Goal: Transaction & Acquisition: Purchase product/service

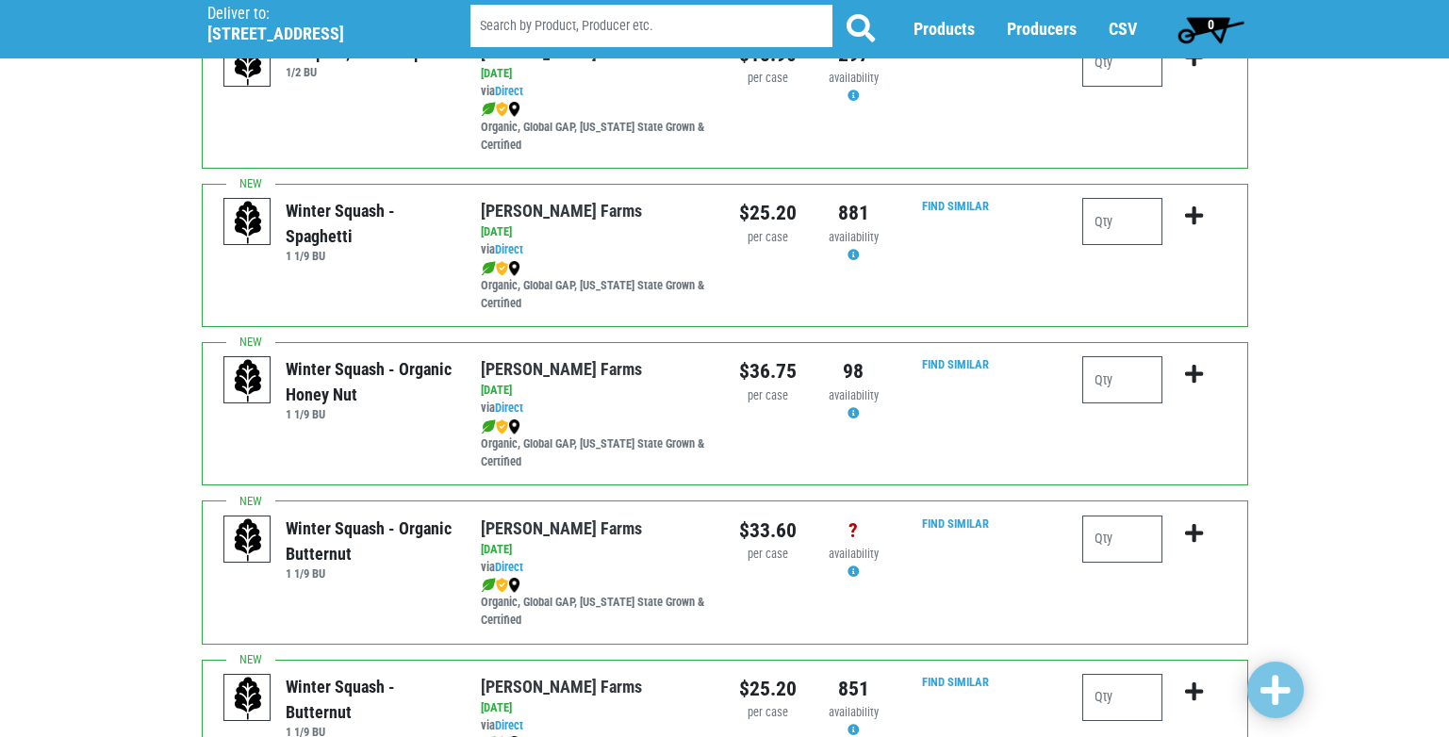
scroll to position [189, 0]
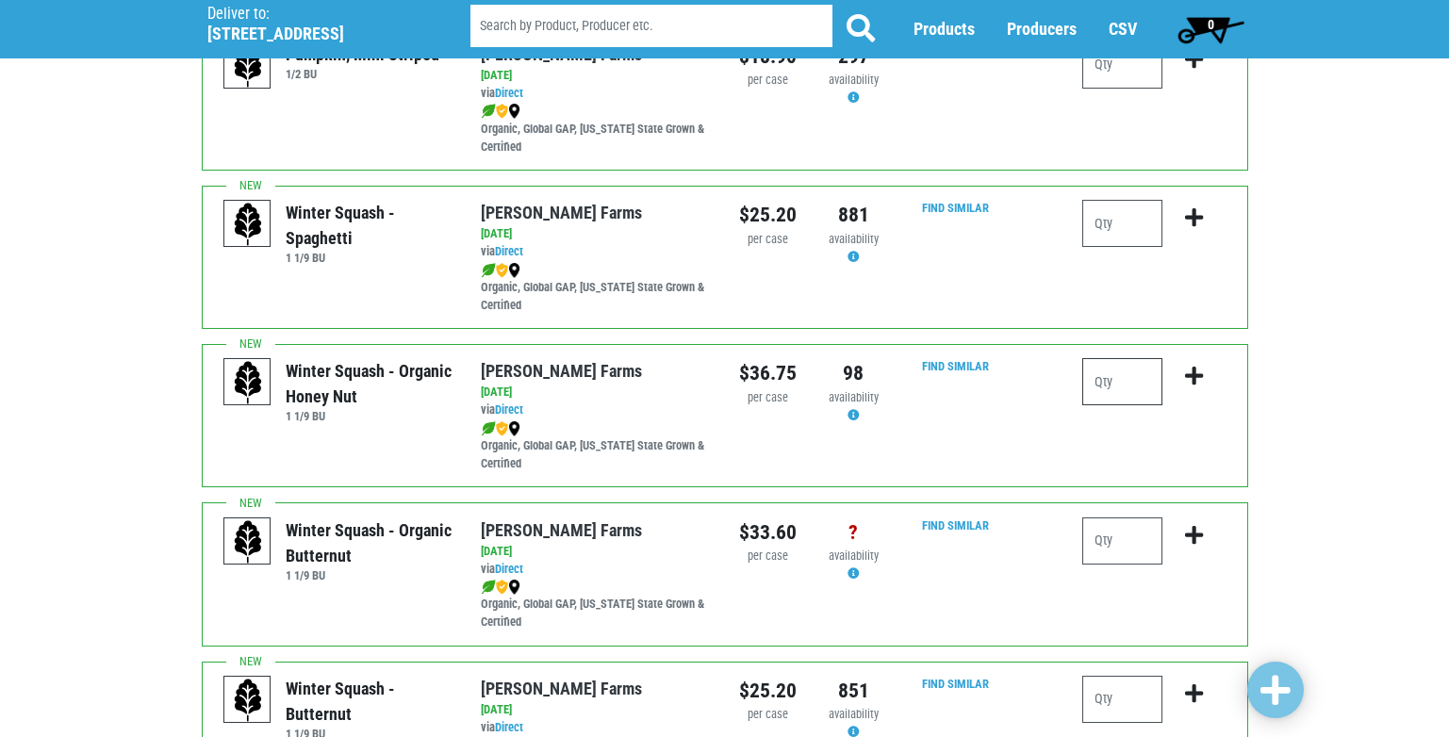
click at [1122, 385] on input "number" at bounding box center [1123, 381] width 80 height 47
type input "1"
click at [1192, 373] on icon "submit" at bounding box center [1194, 376] width 18 height 21
click at [1103, 221] on input "number" at bounding box center [1123, 223] width 80 height 47
type input "1"
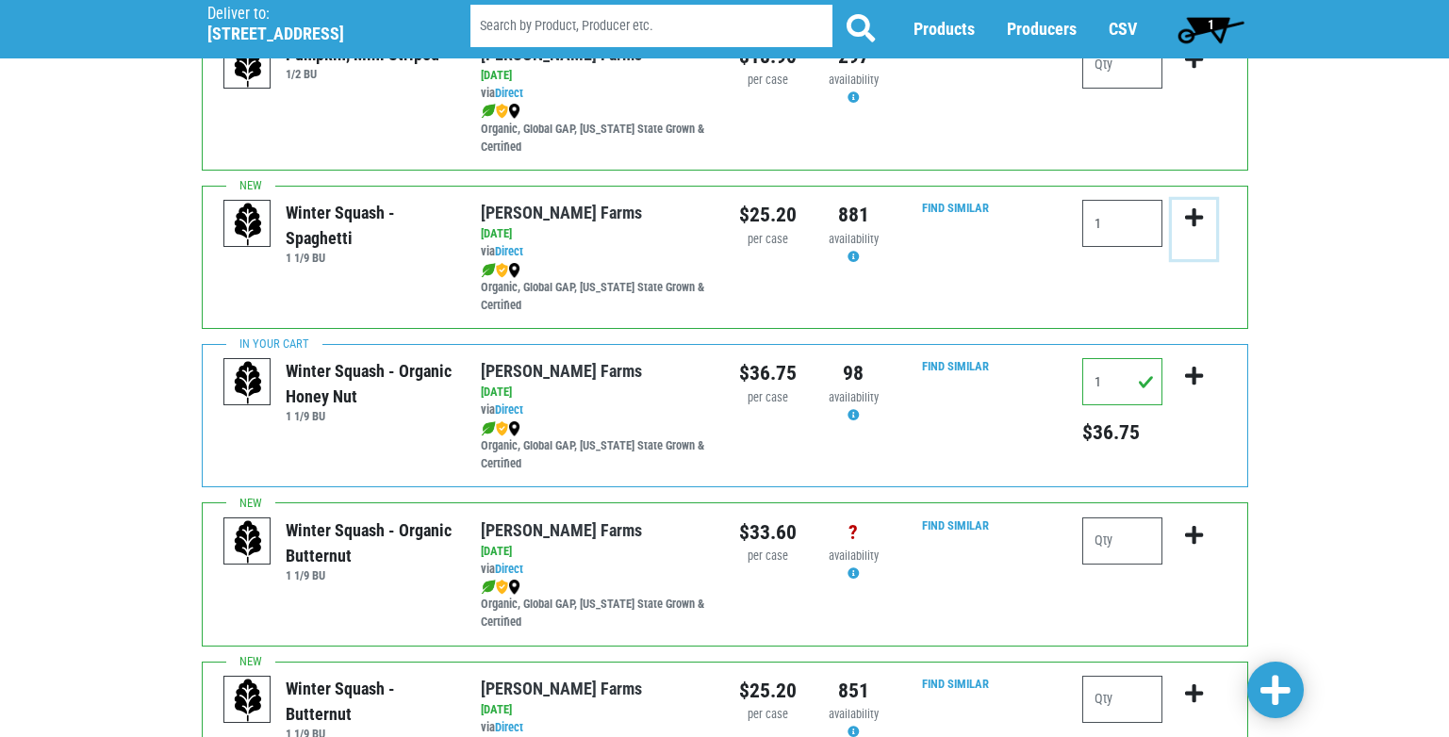
click at [1194, 217] on icon "submit" at bounding box center [1194, 217] width 18 height 21
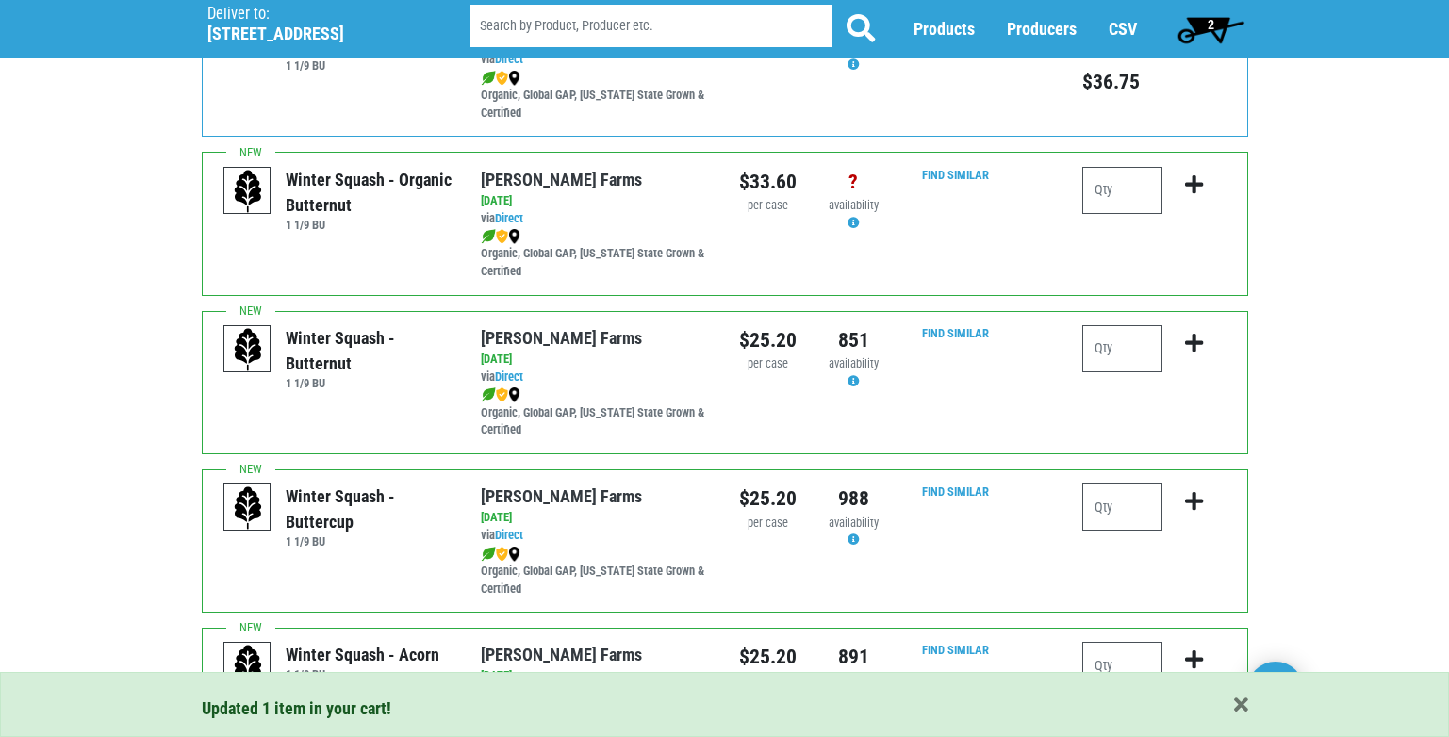
scroll to position [566, 0]
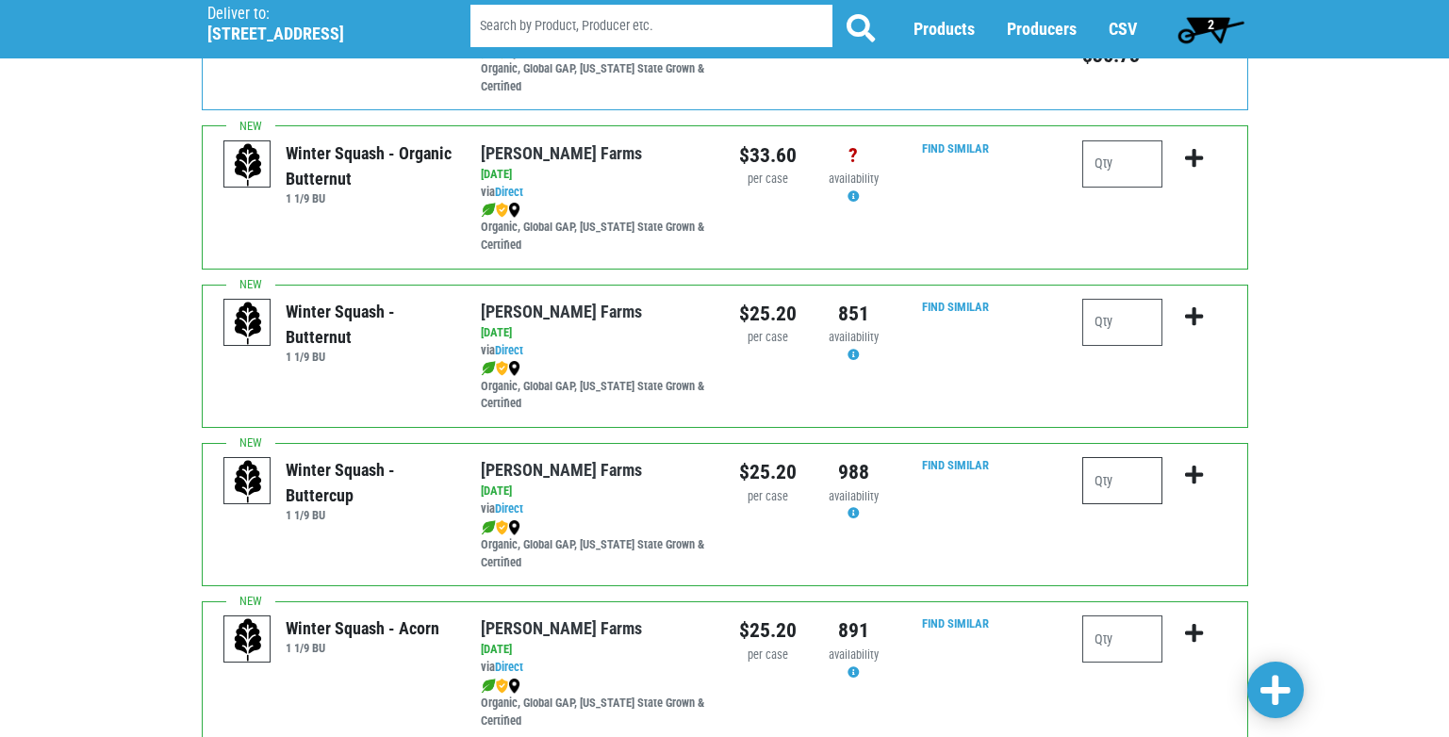
drag, startPoint x: 1097, startPoint y: 479, endPoint x: 1097, endPoint y: 489, distance: 10.4
click at [1097, 489] on input "number" at bounding box center [1123, 480] width 80 height 47
type input "1"
click at [1198, 473] on icon "submit" at bounding box center [1194, 475] width 18 height 21
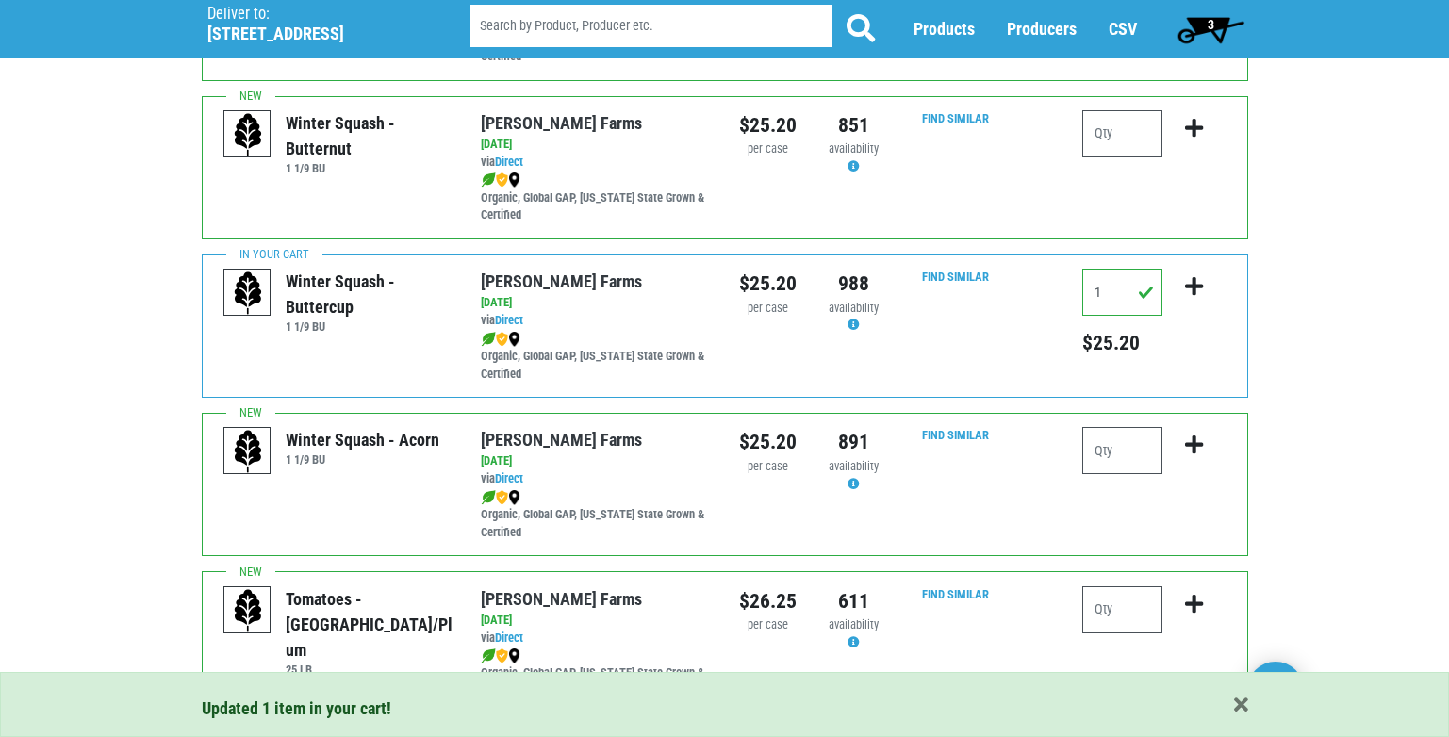
scroll to position [849, 0]
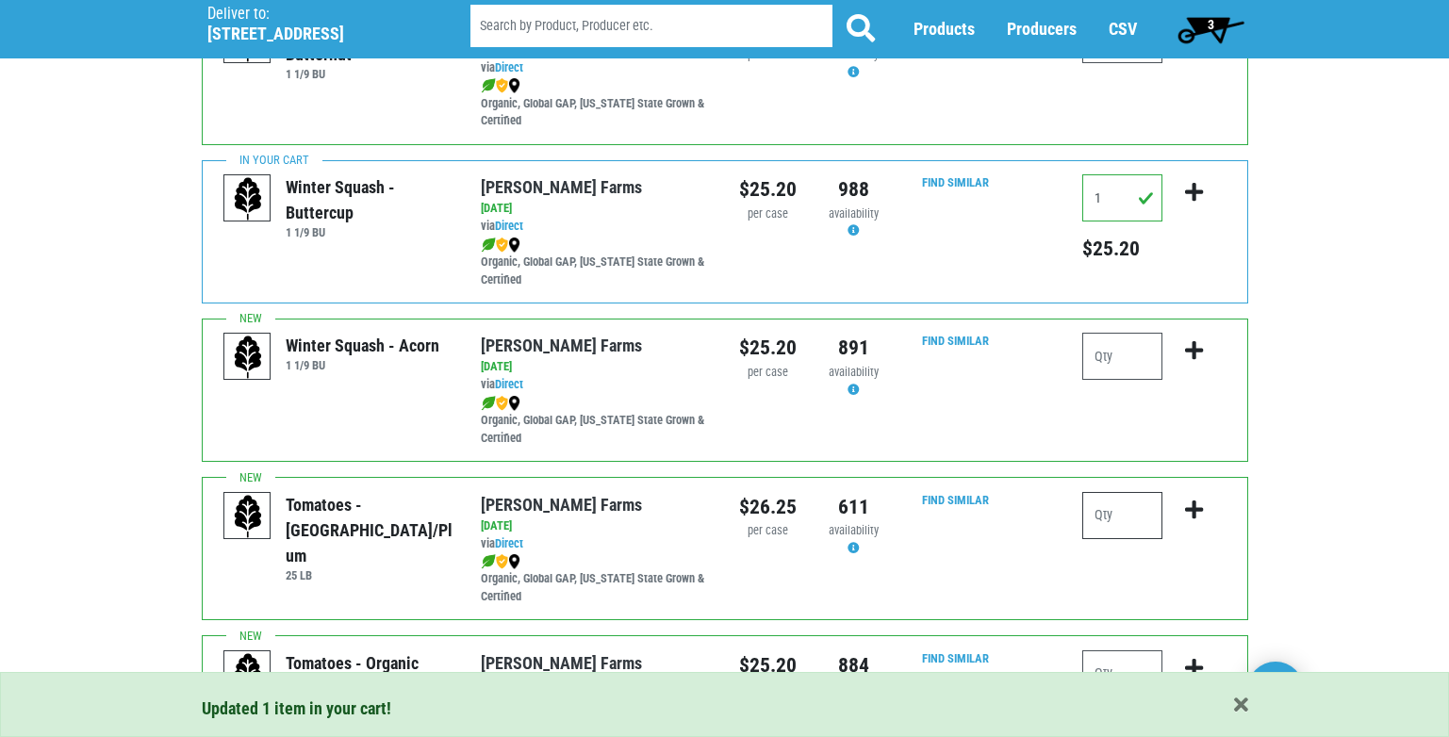
click at [1101, 516] on input "number" at bounding box center [1123, 515] width 80 height 47
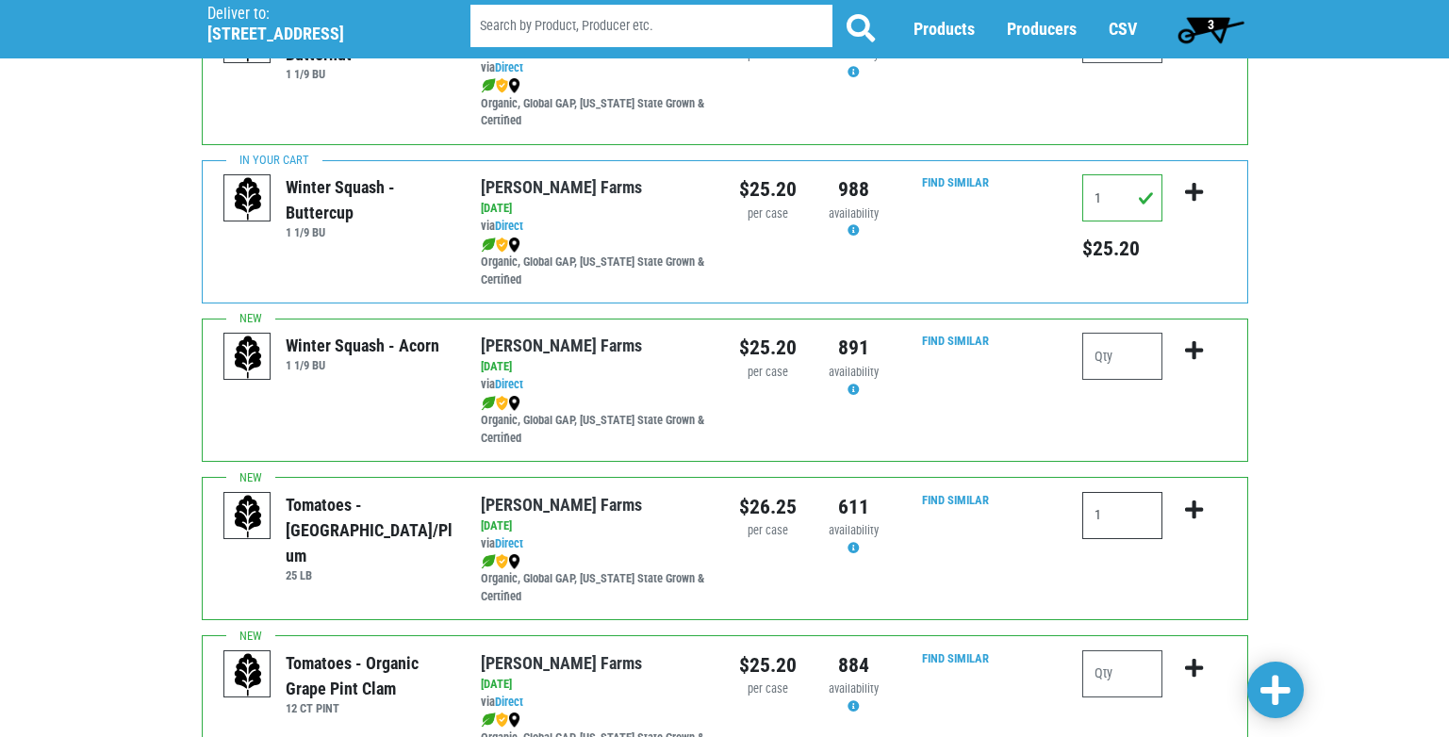
type input "1"
click at [1195, 512] on icon "submit" at bounding box center [1194, 510] width 18 height 21
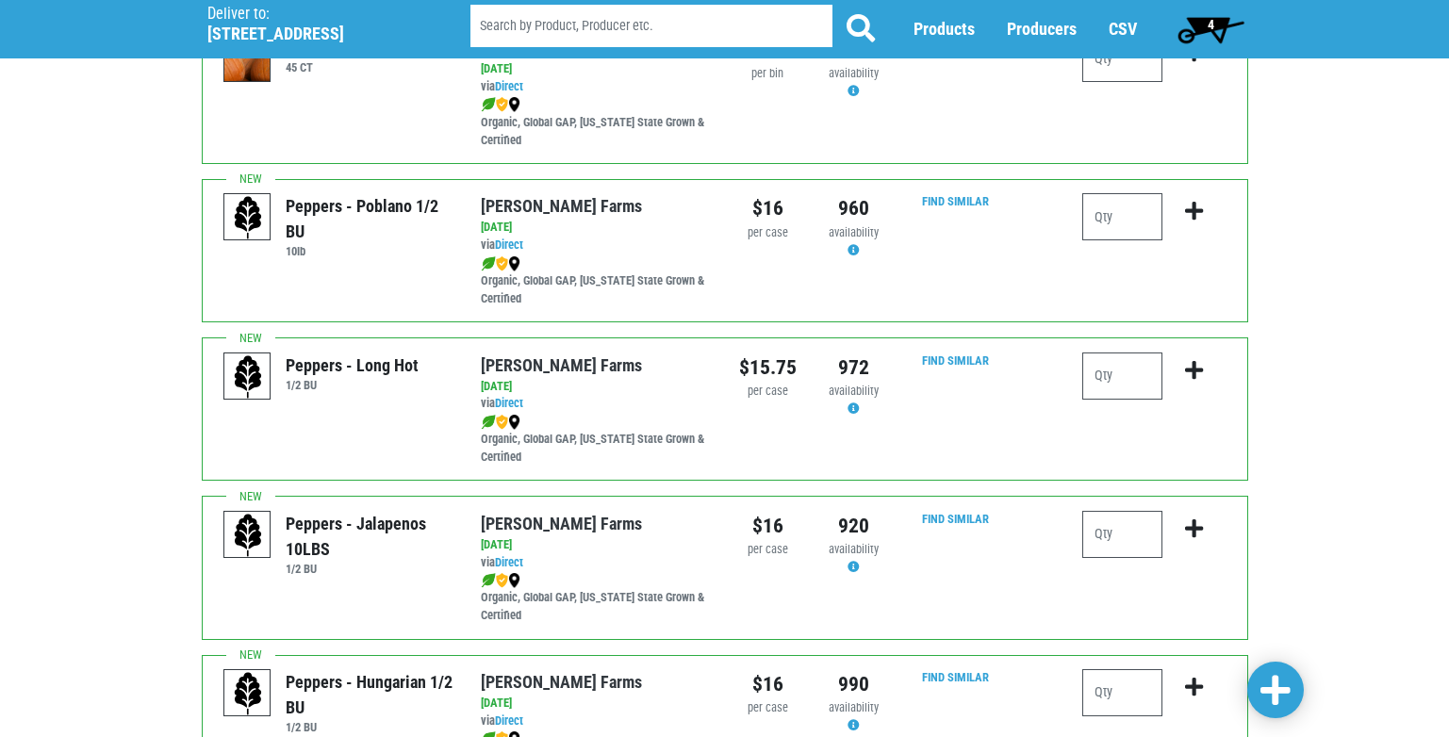
scroll to position [2263, 0]
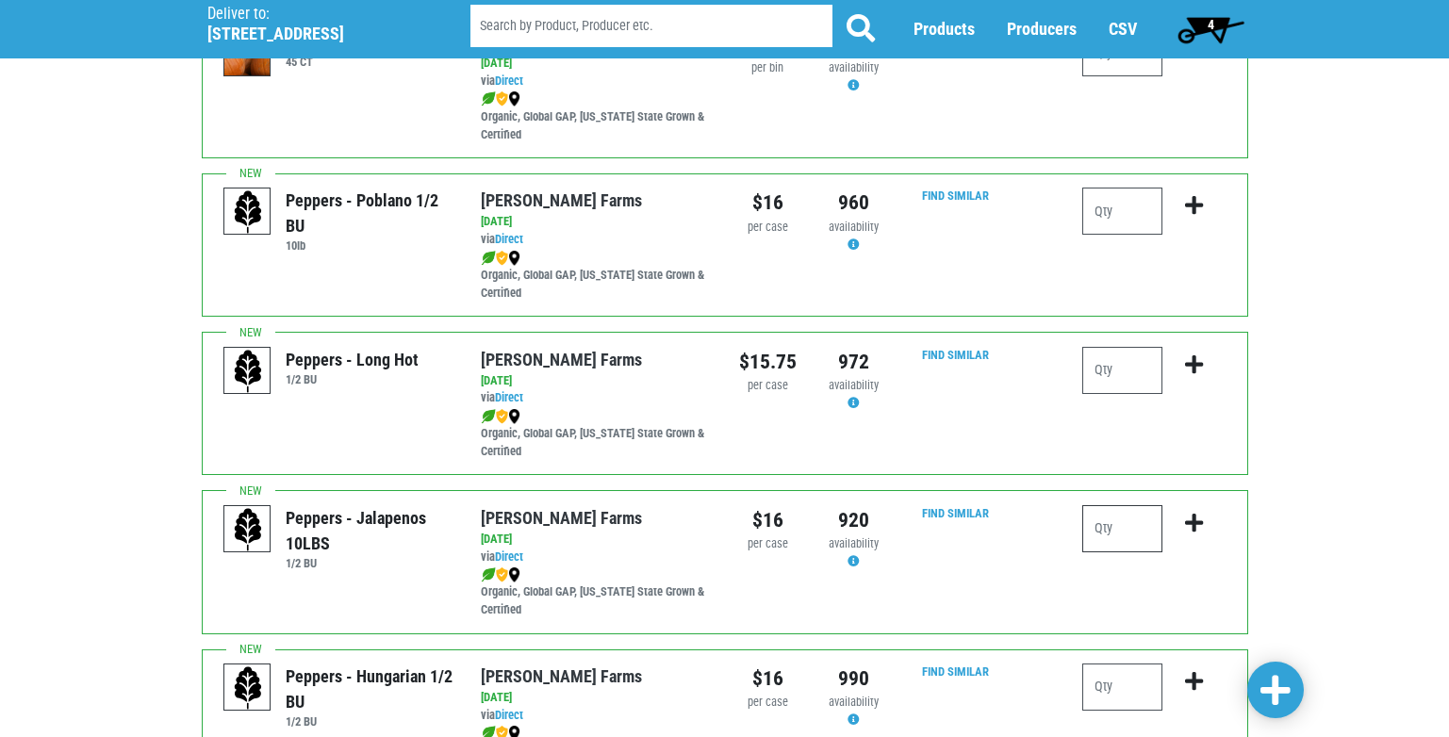
click at [1101, 533] on input "number" at bounding box center [1123, 528] width 80 height 47
type input "1"
click at [1194, 528] on icon "submit" at bounding box center [1194, 523] width 18 height 21
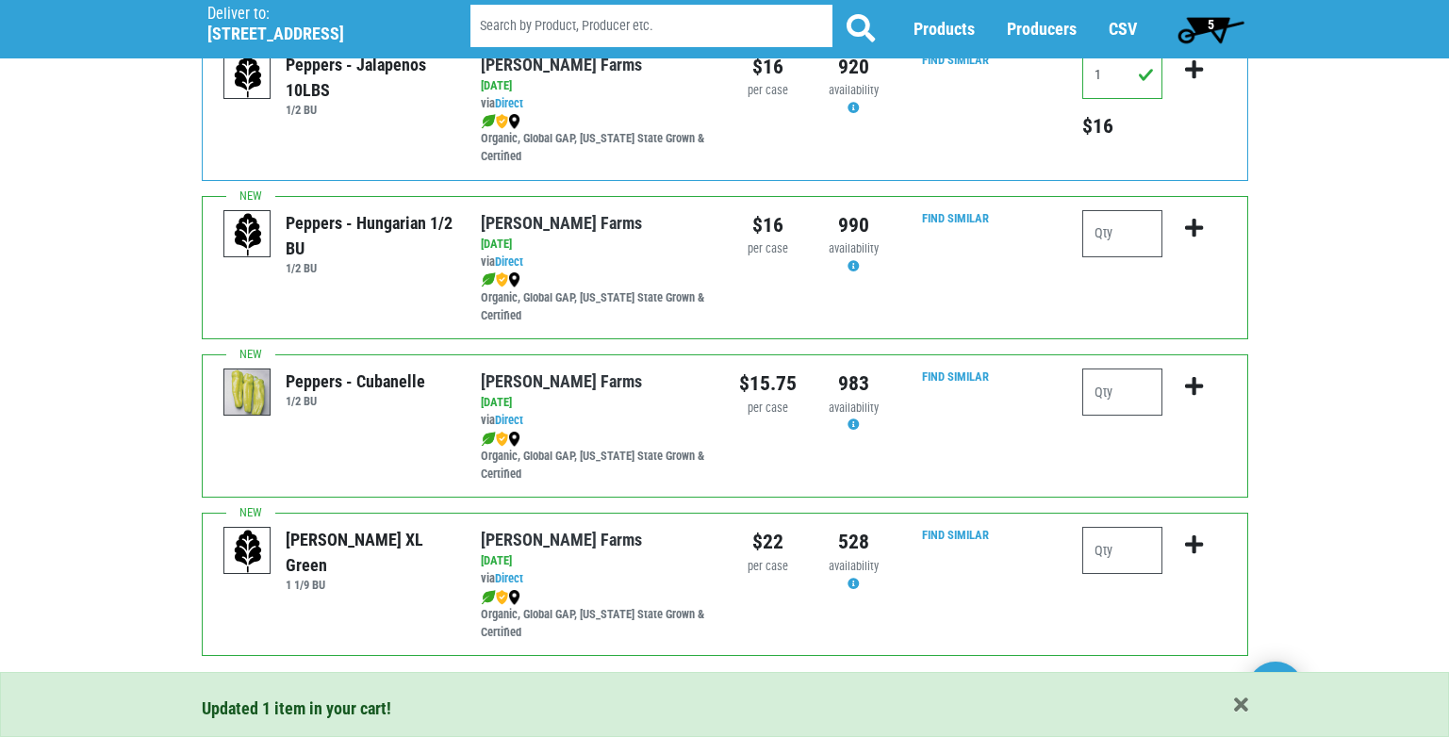
scroll to position [2735, 0]
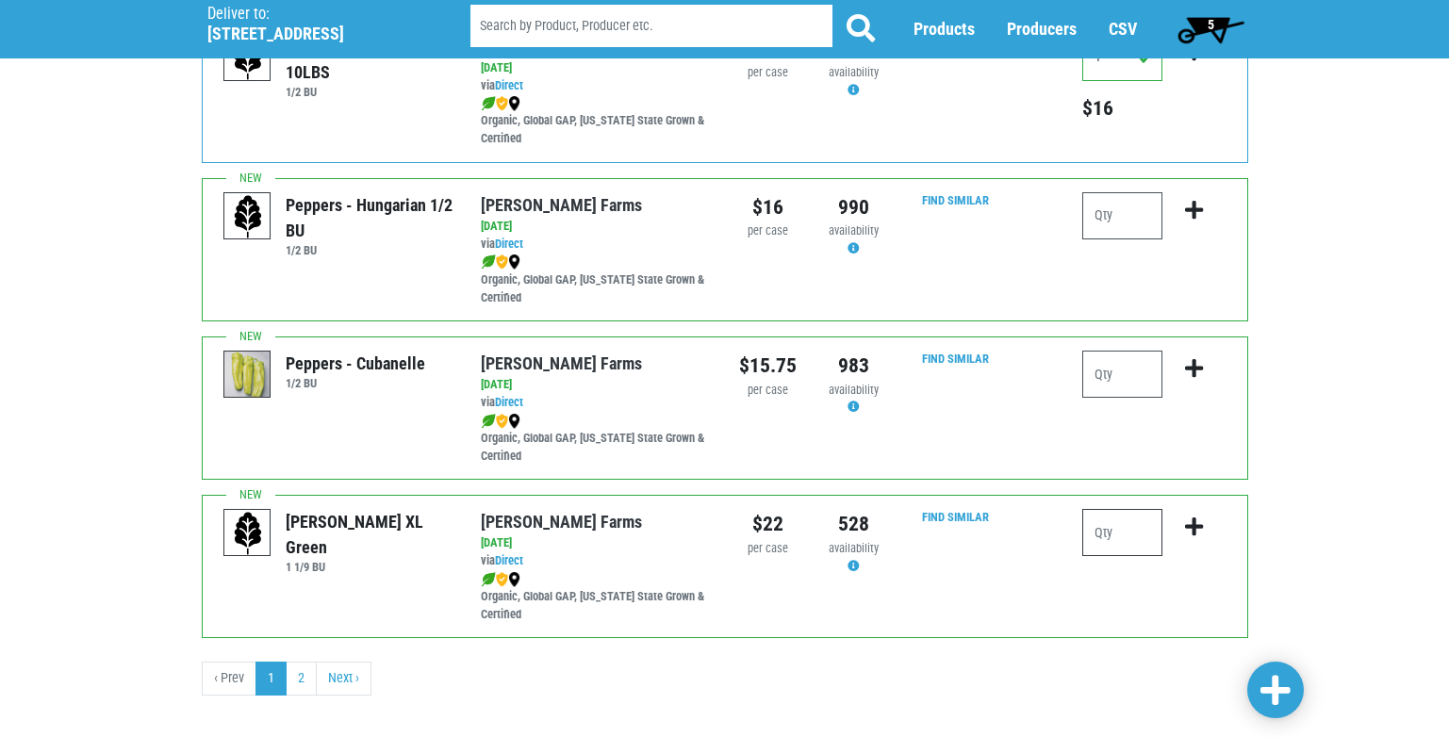
click at [1100, 536] on input "number" at bounding box center [1123, 532] width 80 height 47
type input "3"
click at [1193, 530] on icon "submit" at bounding box center [1194, 527] width 18 height 21
click at [300, 687] on link "2" at bounding box center [301, 679] width 31 height 34
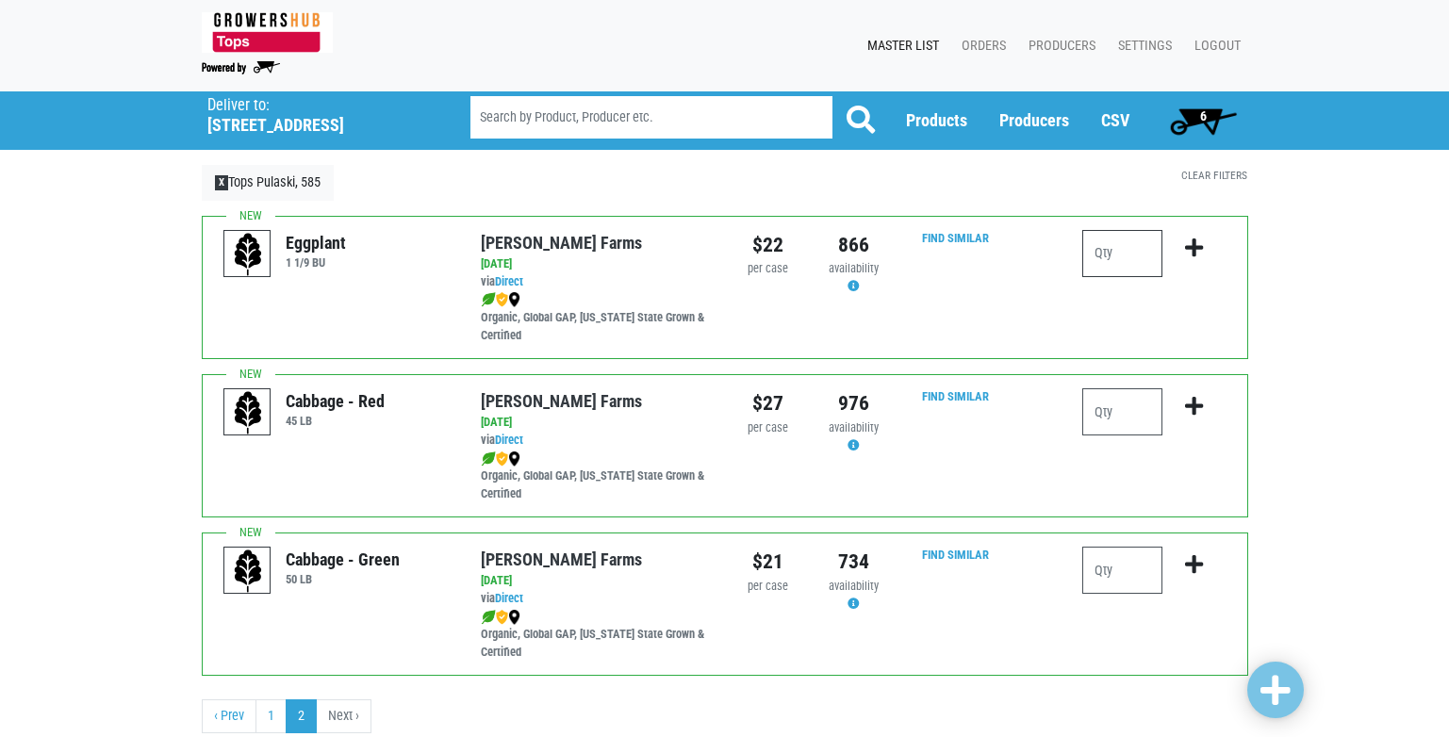
click at [1095, 258] on input "number" at bounding box center [1123, 253] width 80 height 47
type input "1"
click at [1198, 243] on icon "submit" at bounding box center [1194, 248] width 18 height 21
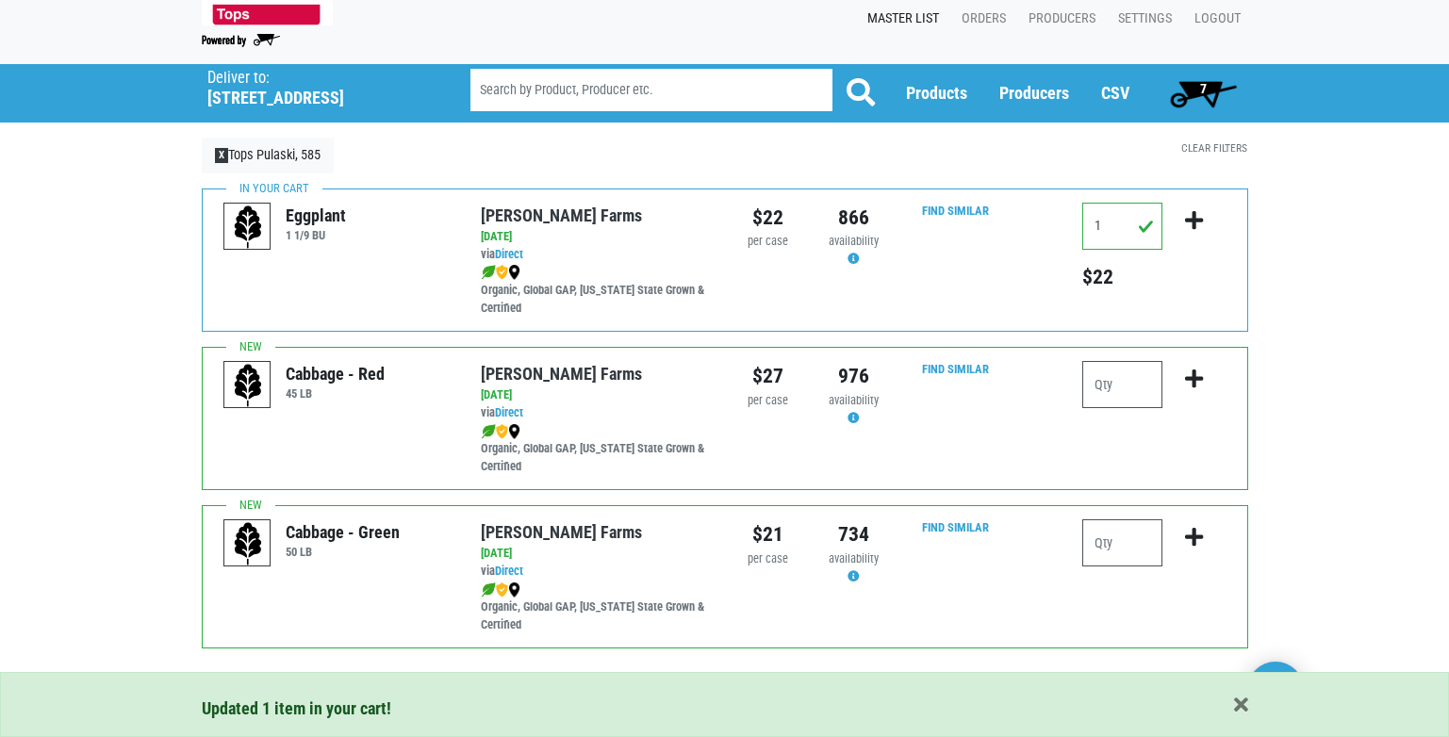
scroll to position [58, 0]
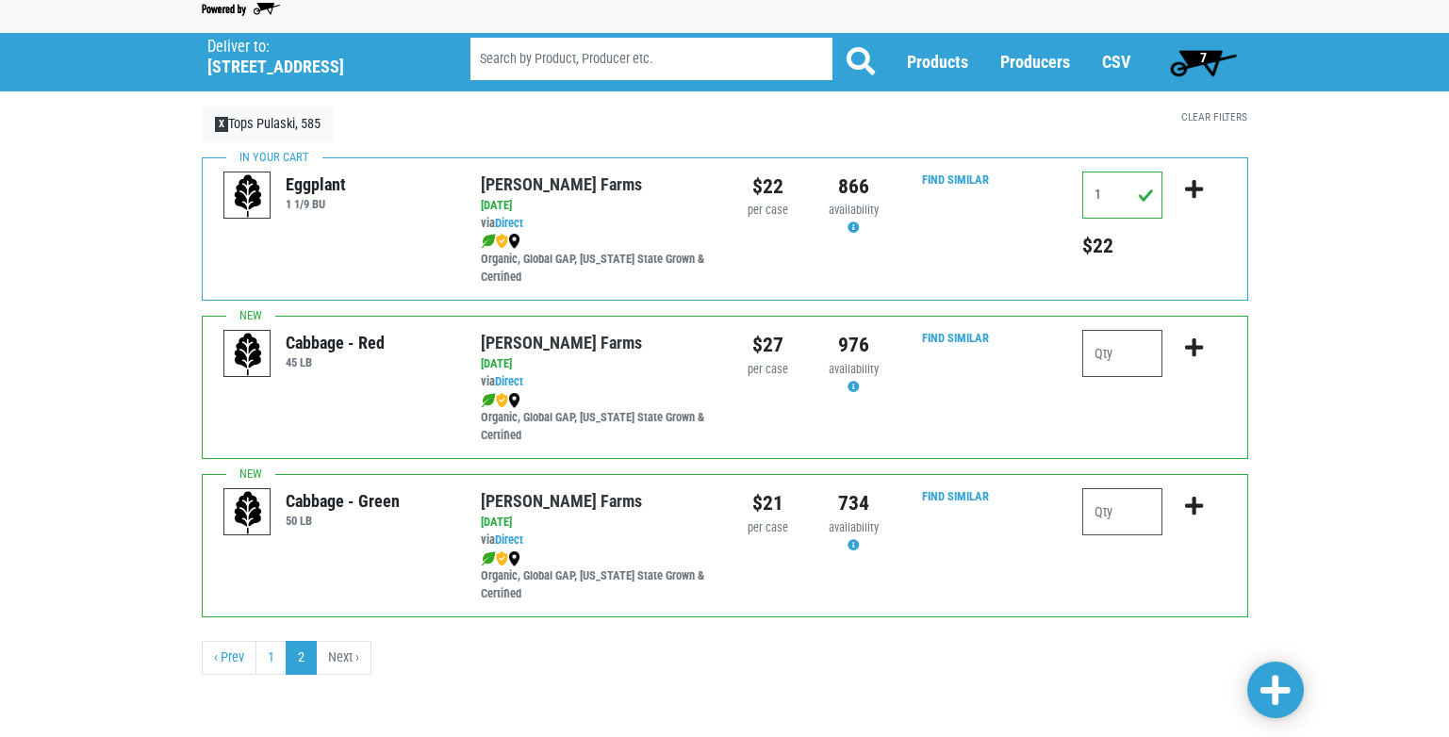
click at [1200, 59] on span "7" at bounding box center [1203, 57] width 7 height 15
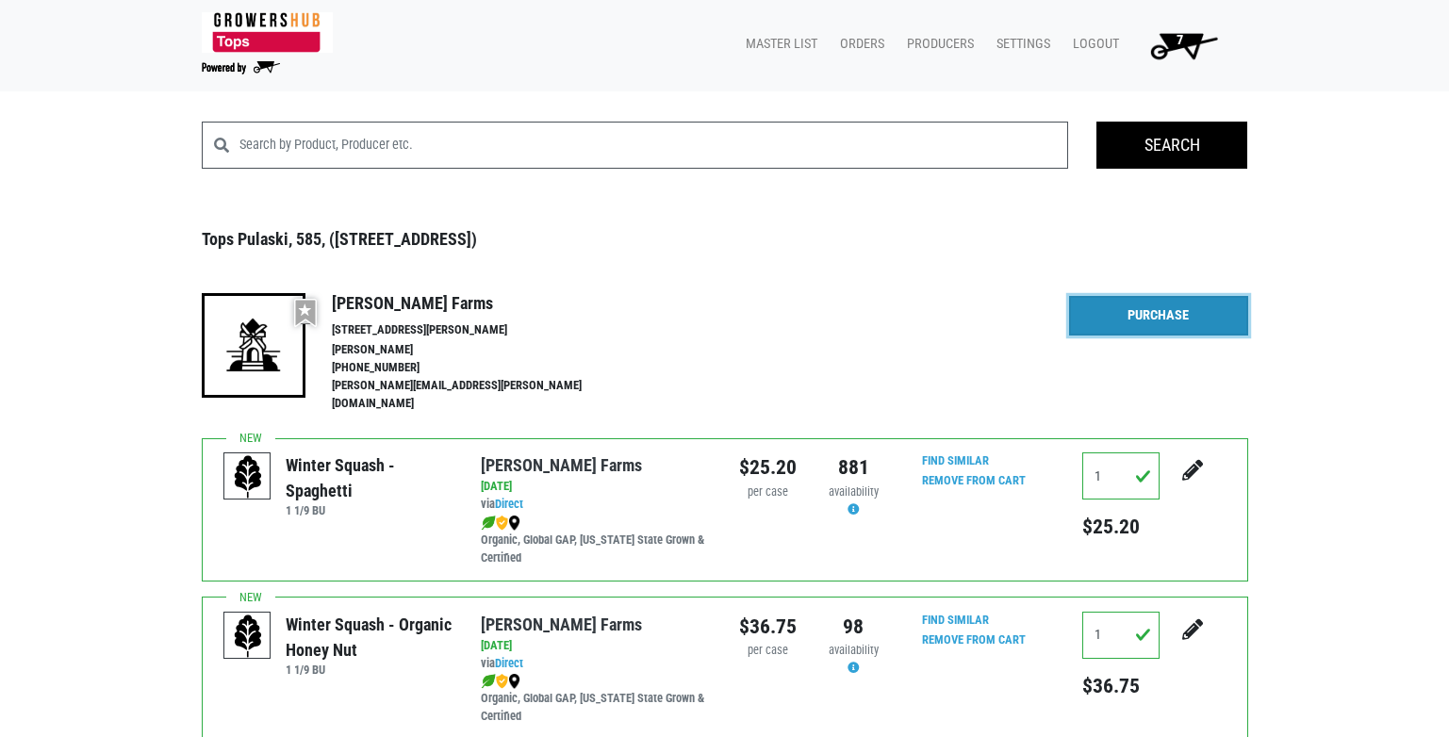
click at [1124, 323] on link "Purchase" at bounding box center [1158, 316] width 179 height 40
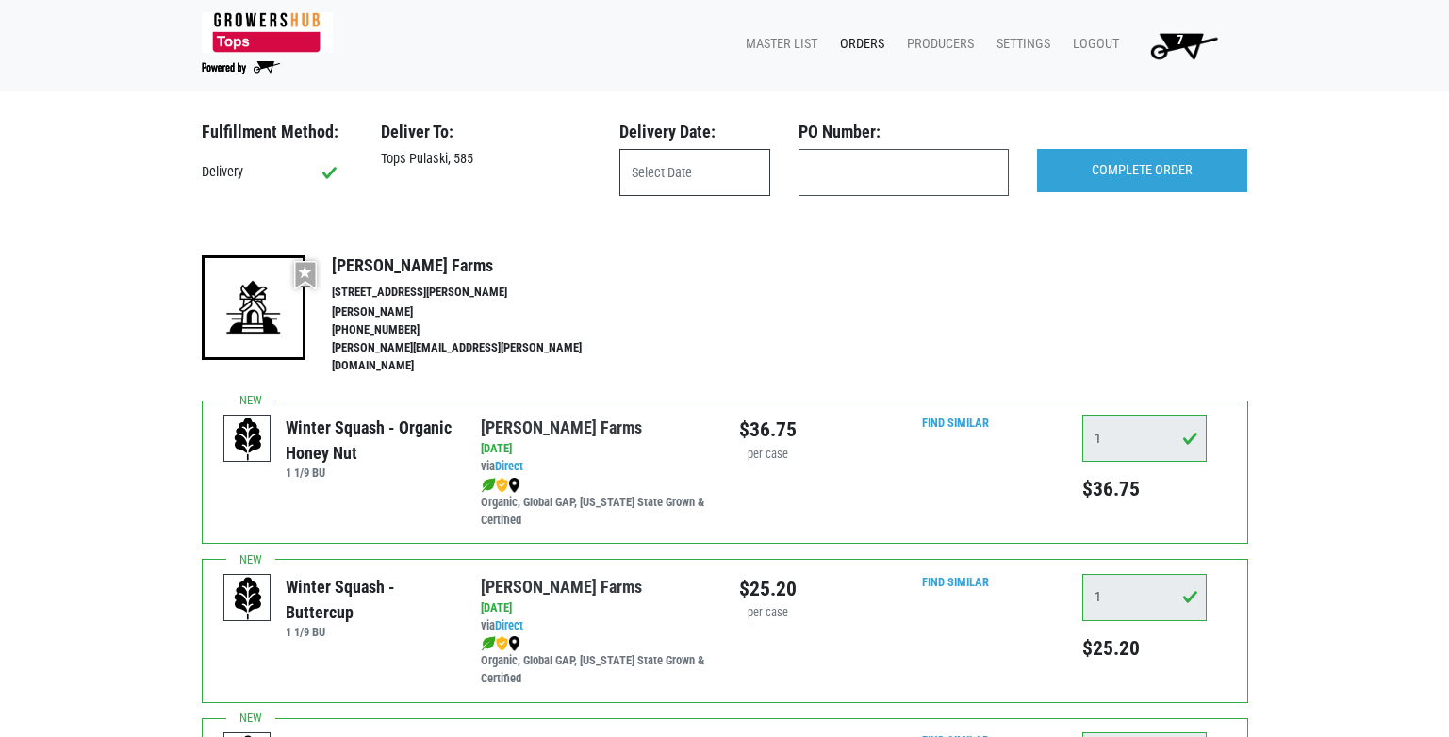
click at [744, 174] on input "text" at bounding box center [695, 172] width 151 height 47
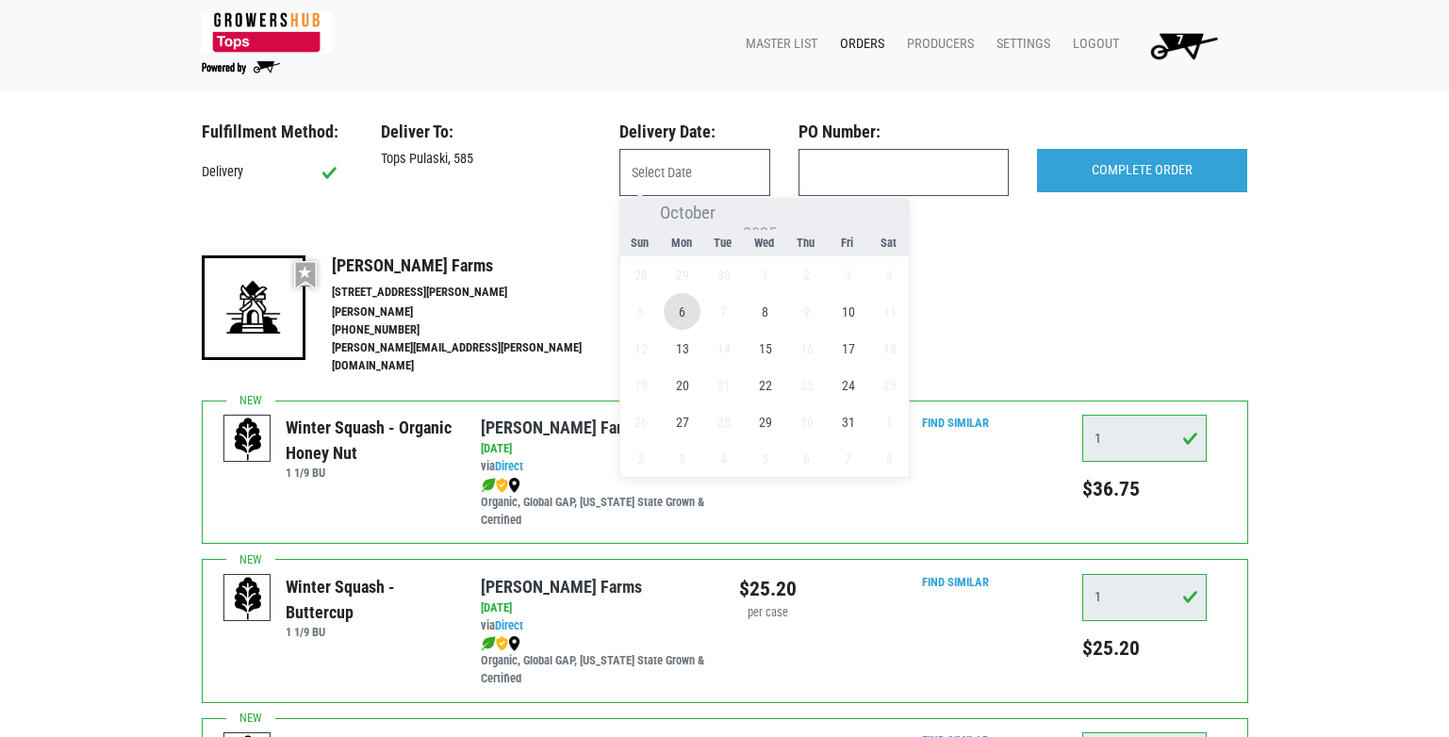
click at [685, 309] on span "6" at bounding box center [682, 311] width 37 height 37
type input "[DATE]"
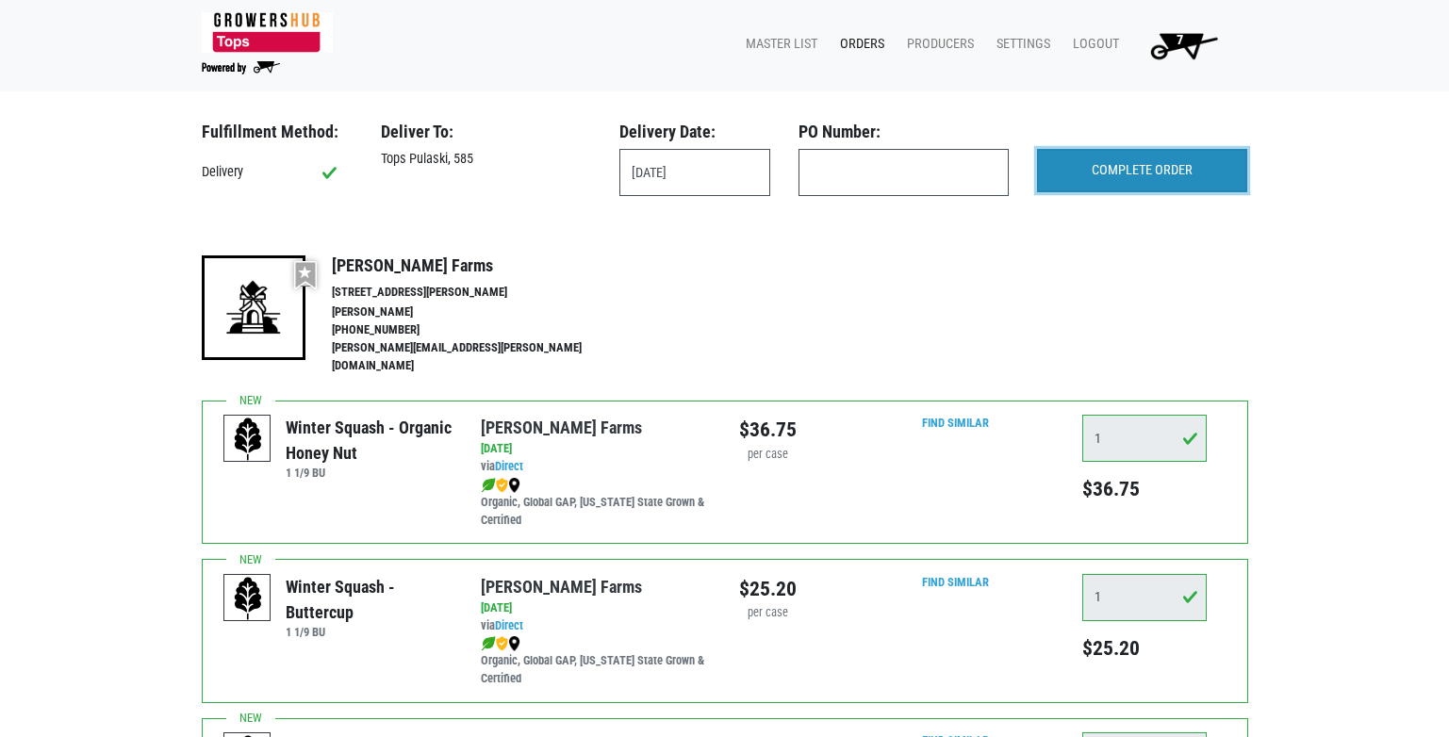
click at [1092, 174] on input "COMPLETE ORDER" at bounding box center [1142, 170] width 210 height 43
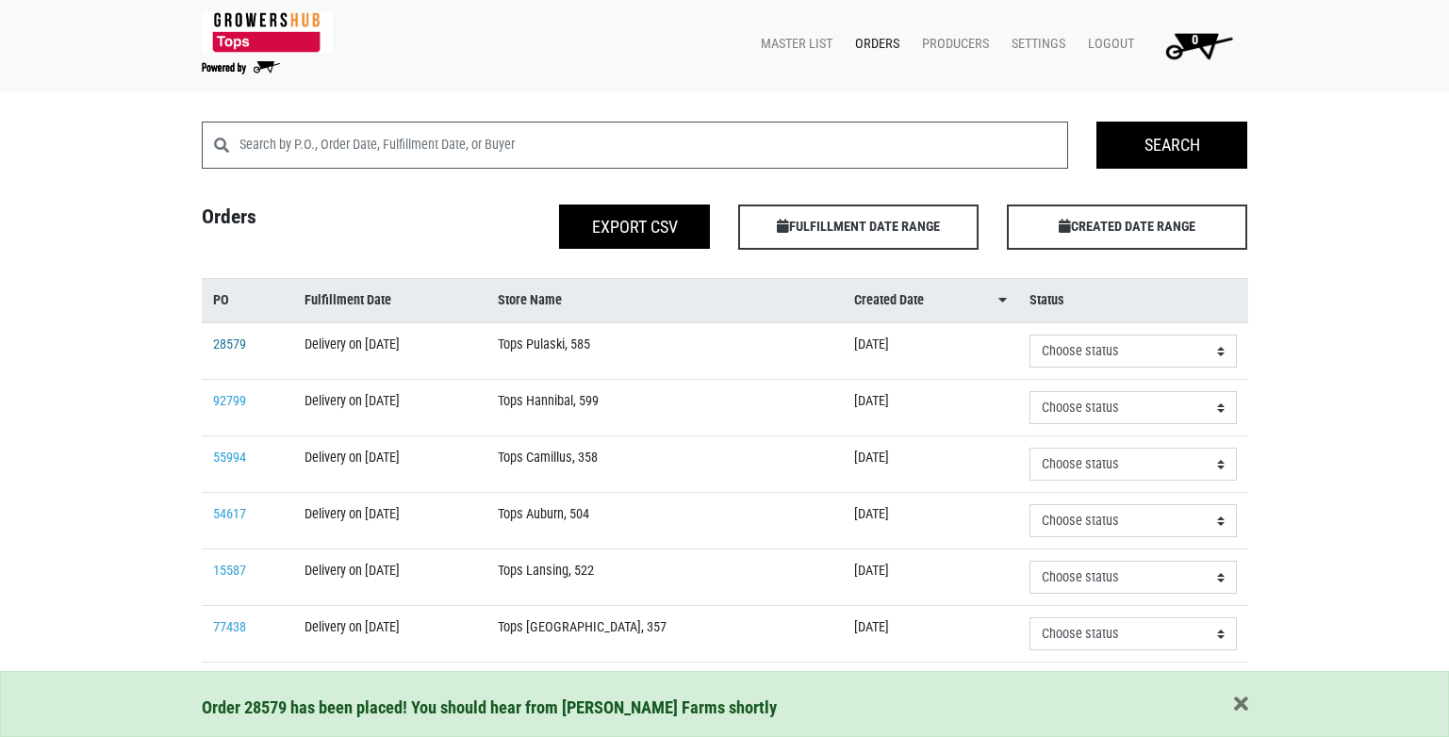
click at [232, 346] on link "28579" at bounding box center [229, 345] width 33 height 16
